Goal: Task Accomplishment & Management: Use online tool/utility

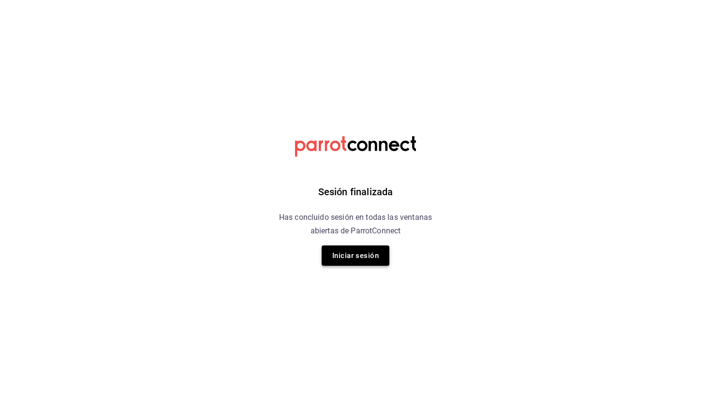
click at [356, 255] on button "Iniciar sesión" at bounding box center [355, 256] width 68 height 20
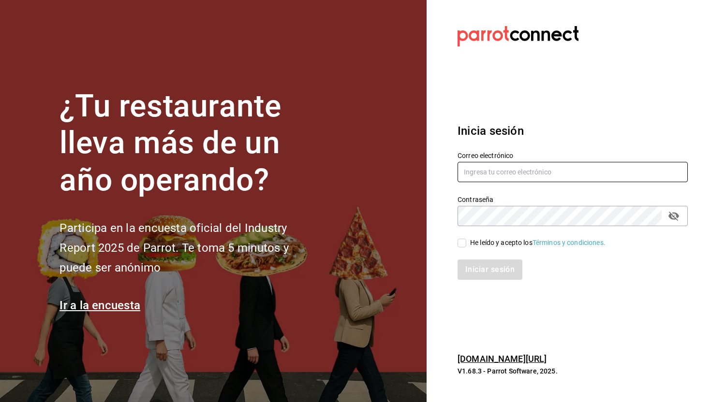
click at [480, 175] on input "text" at bounding box center [572, 172] width 230 height 20
type input "pabloalcaldevv@gmail.com"
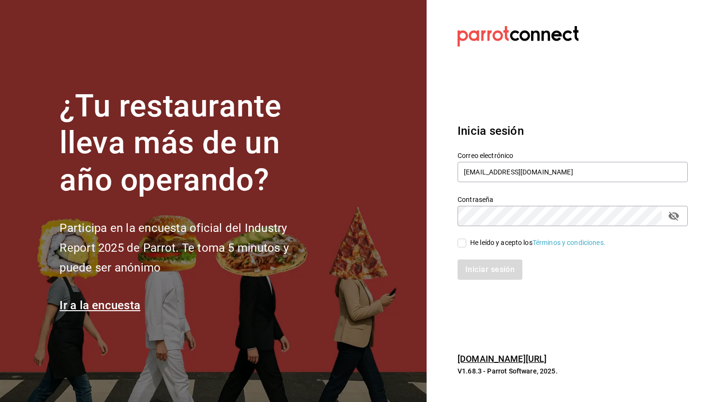
click at [465, 246] on input "He leído y acepto los Términos y condiciones." at bounding box center [461, 243] width 9 height 9
checkbox input "true"
click at [478, 274] on button "Iniciar sesión" at bounding box center [490, 270] width 66 height 20
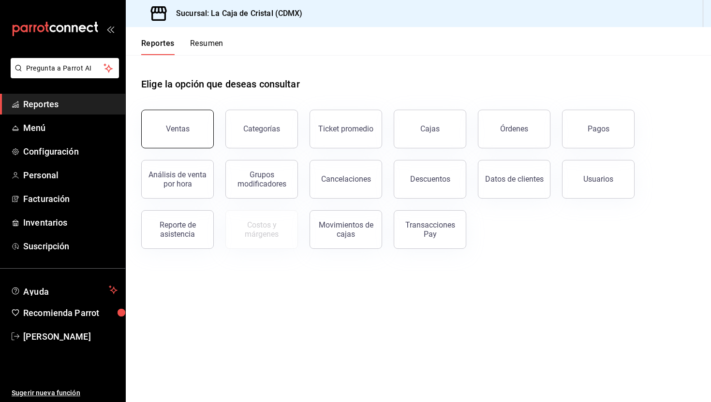
click at [177, 135] on button "Ventas" at bounding box center [177, 129] width 73 height 39
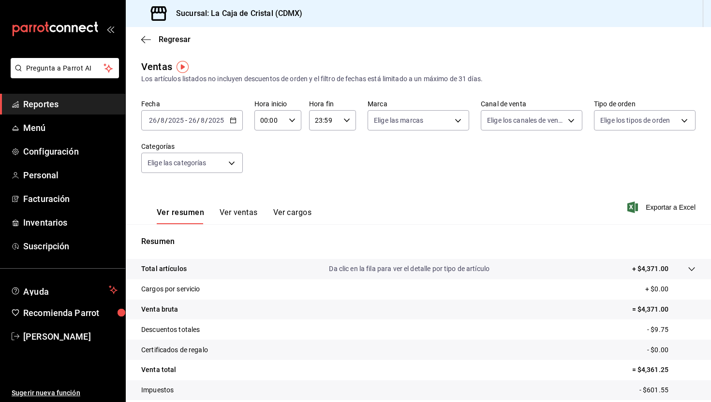
click at [208, 122] on input "2025" at bounding box center [216, 121] width 16 height 8
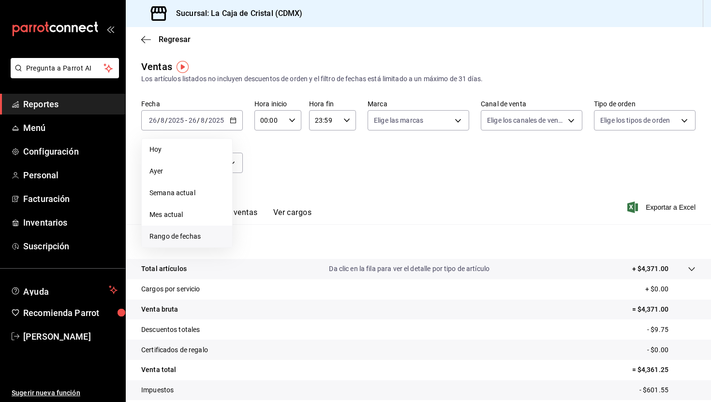
click at [183, 240] on span "Rango de fechas" at bounding box center [186, 237] width 75 height 10
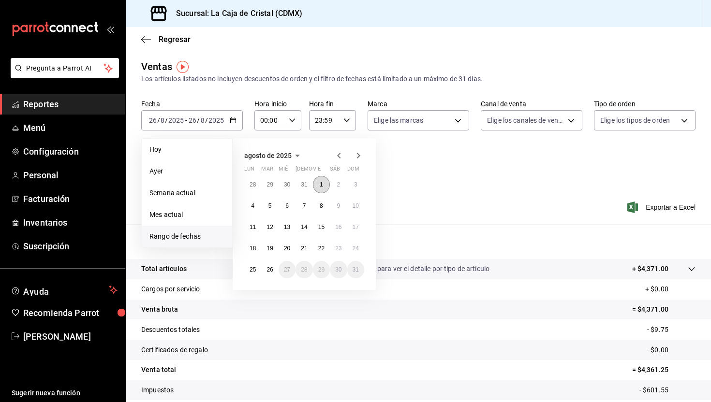
click at [319, 187] on button "1" at bounding box center [321, 184] width 17 height 17
click at [266, 272] on button "26" at bounding box center [269, 269] width 17 height 17
